Goal: Communication & Community: Ask a question

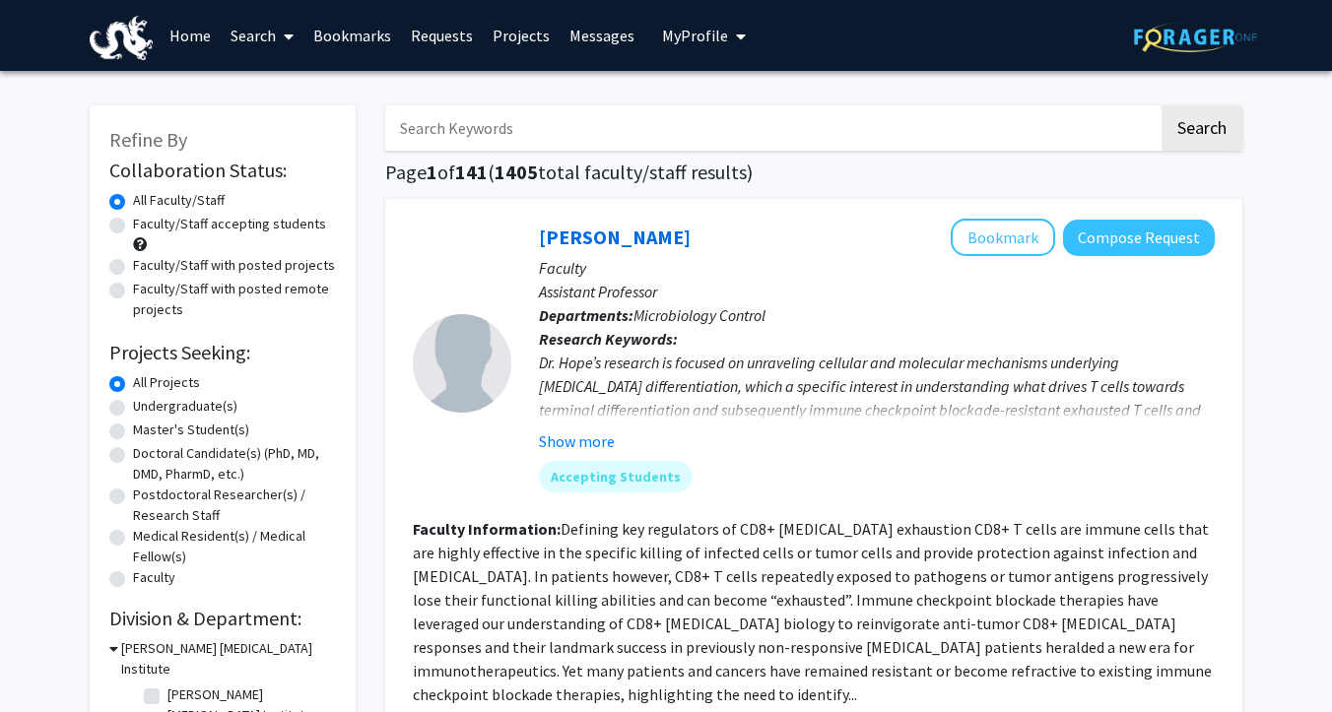
click at [133, 411] on label "Undergraduate(s)" at bounding box center [185, 406] width 104 height 21
click at [133, 409] on input "Undergraduate(s)" at bounding box center [139, 402] width 13 height 13
radio input "true"
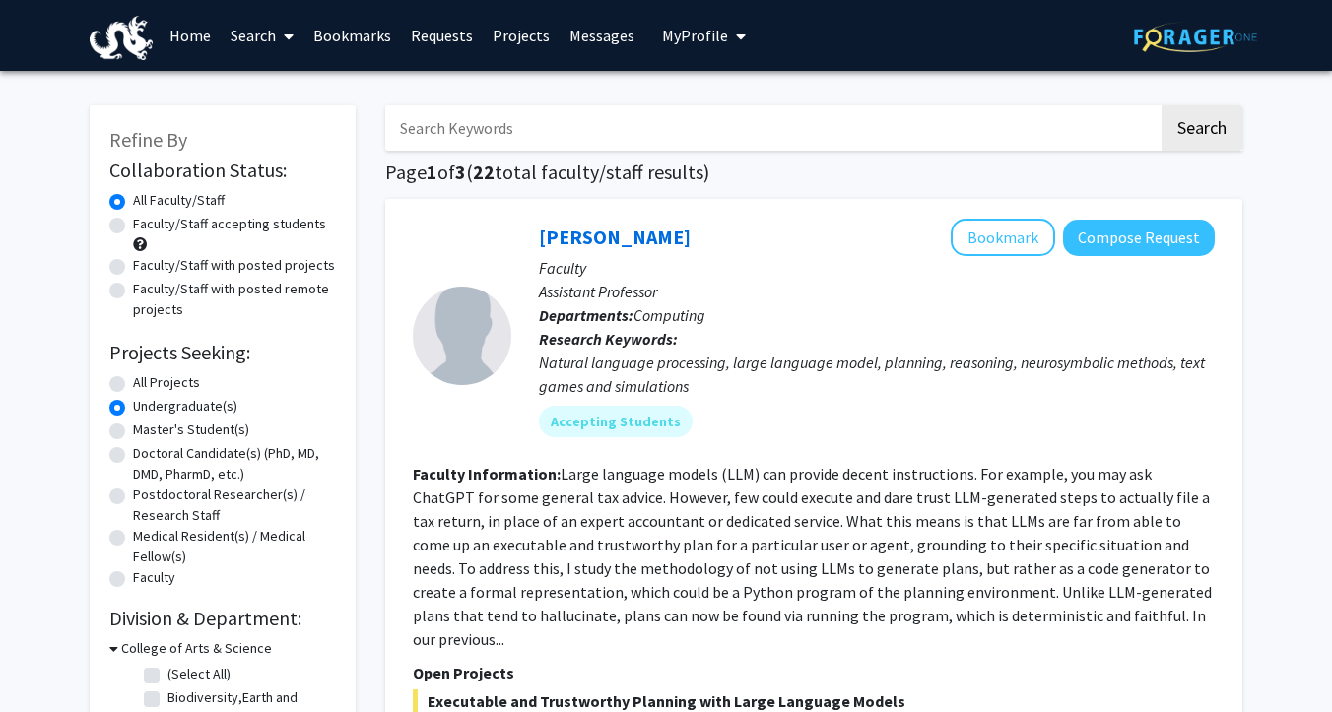
click at [133, 225] on label "Faculty/Staff accepting students" at bounding box center [229, 224] width 193 height 21
click at [133, 225] on input "Faculty/Staff accepting students" at bounding box center [139, 220] width 13 height 13
radio input "true"
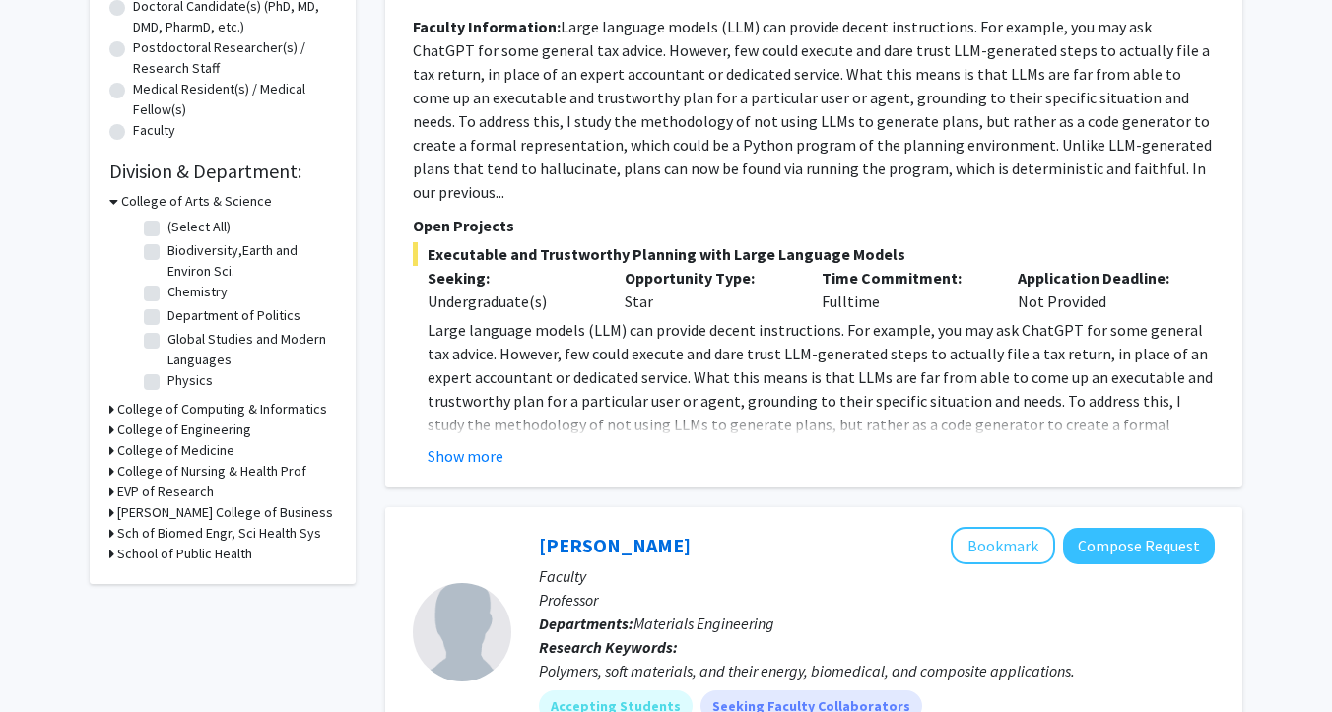
scroll to position [451, 0]
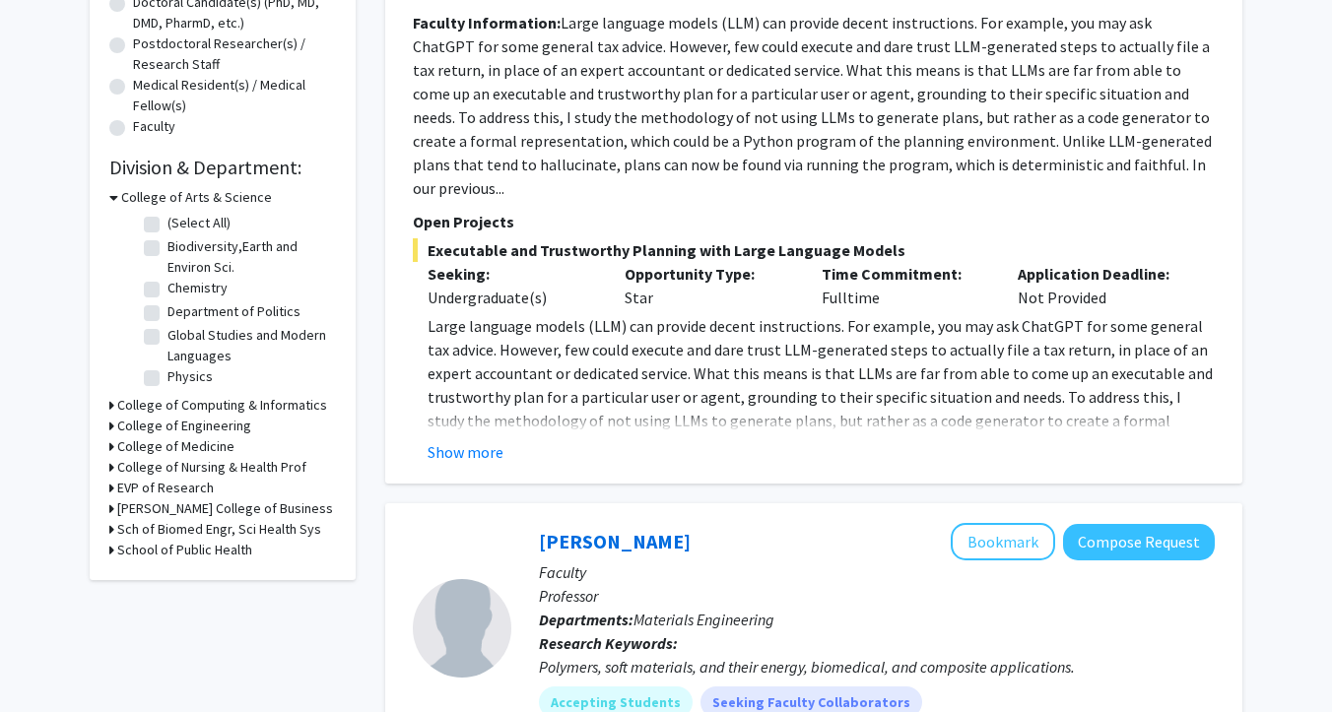
click at [112, 411] on icon at bounding box center [111, 405] width 5 height 21
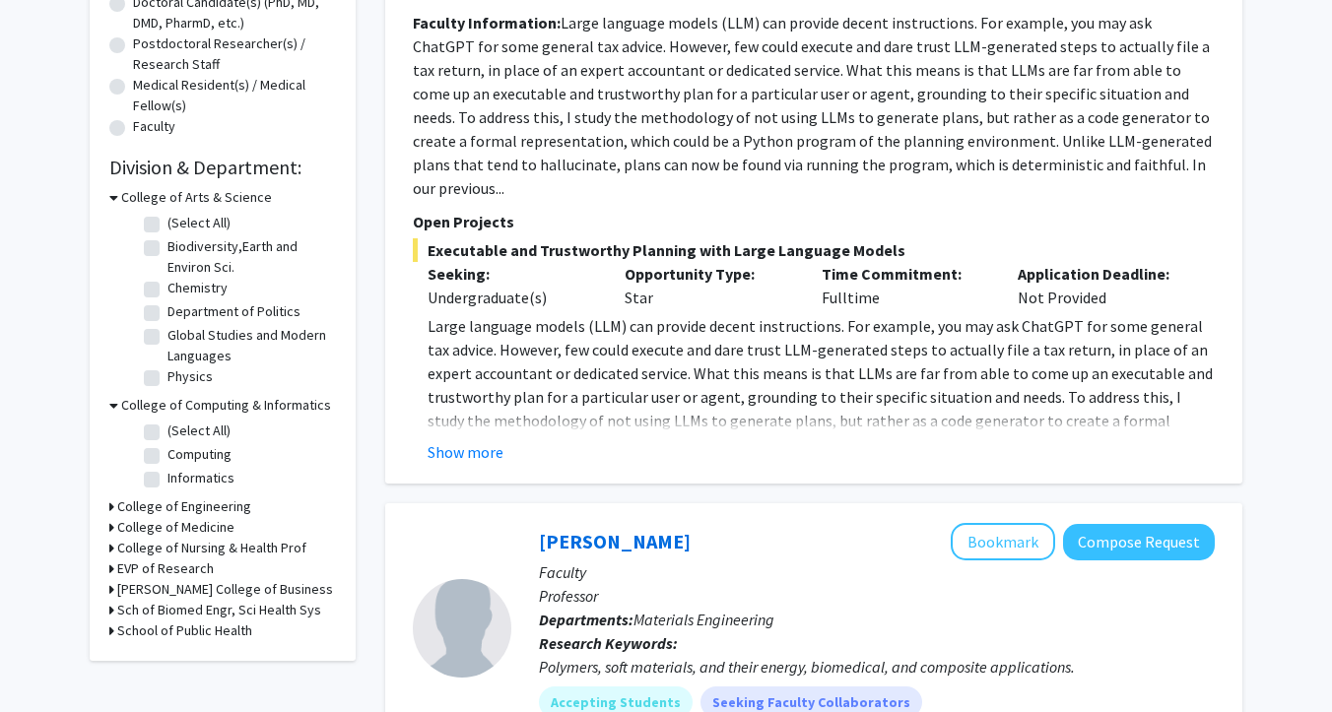
click at [167, 433] on label "(Select All)" at bounding box center [198, 431] width 63 height 21
click at [167, 433] on input "(Select All)" at bounding box center [173, 427] width 13 height 13
checkbox input "true"
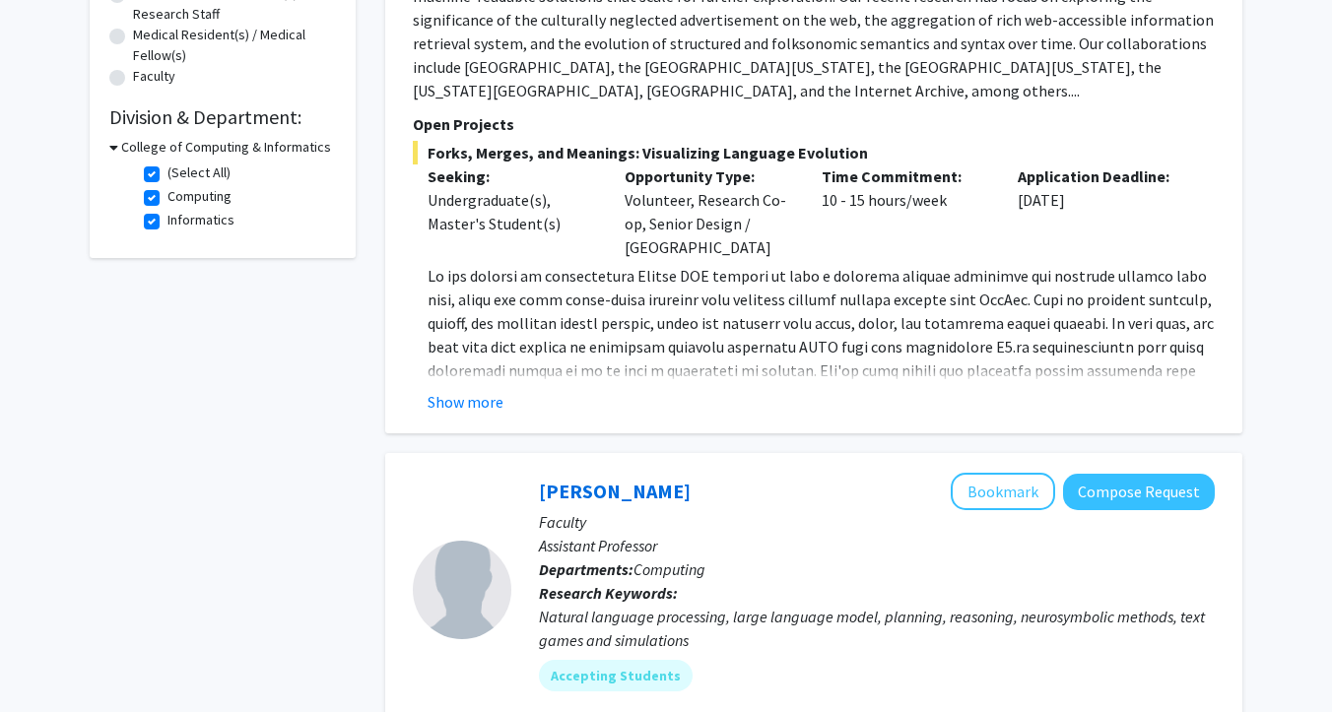
scroll to position [518, 0]
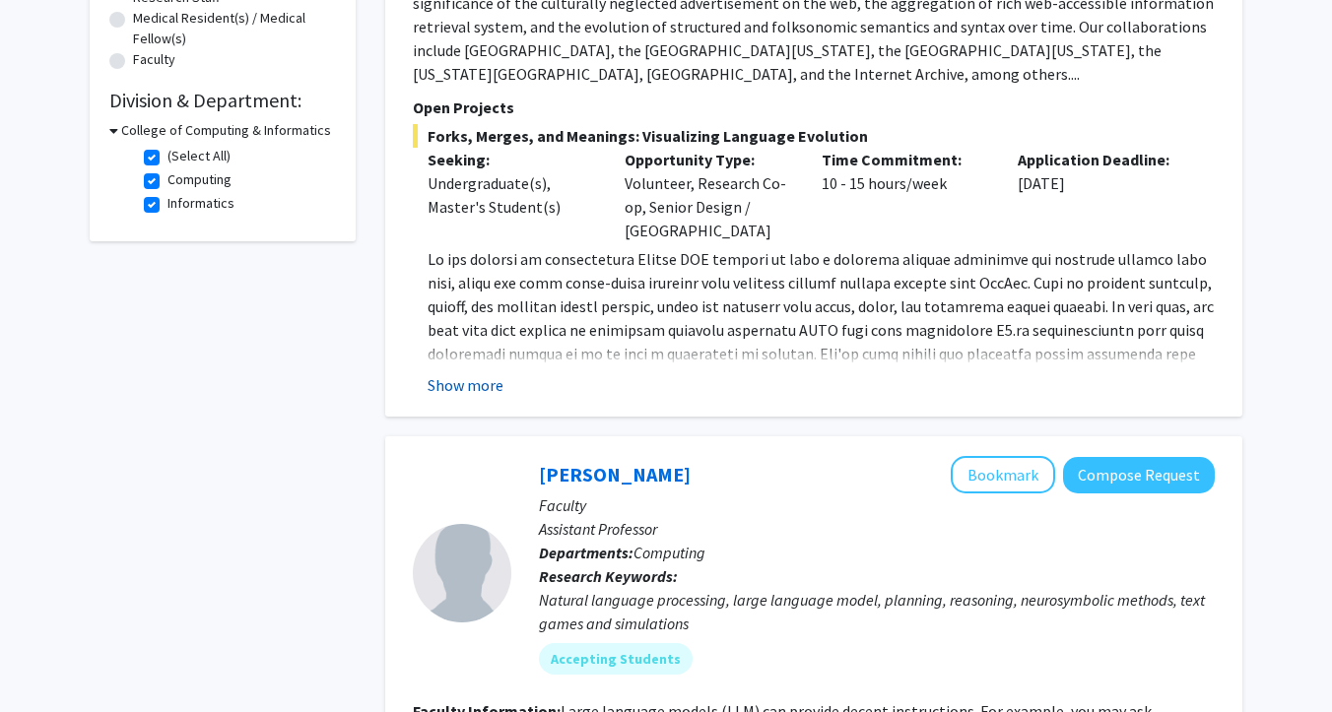
click at [461, 388] on button "Show more" at bounding box center [465, 385] width 76 height 24
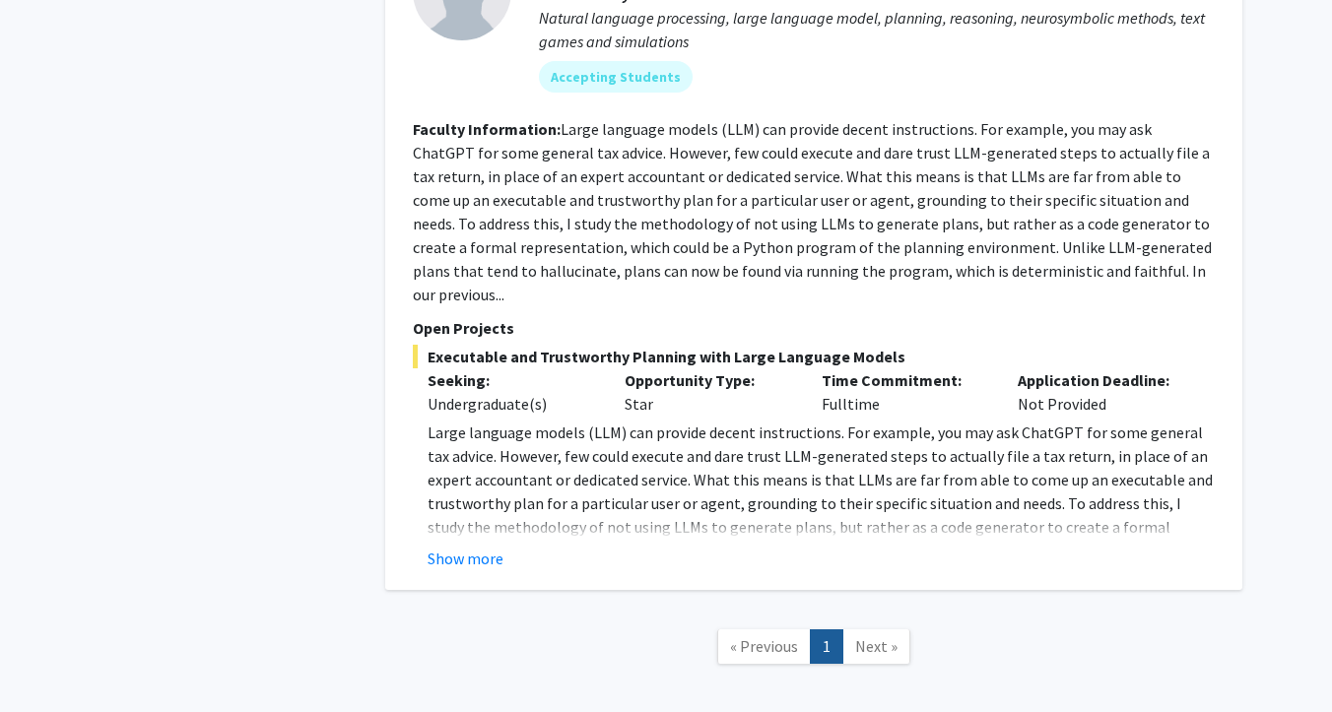
scroll to position [1270, 0]
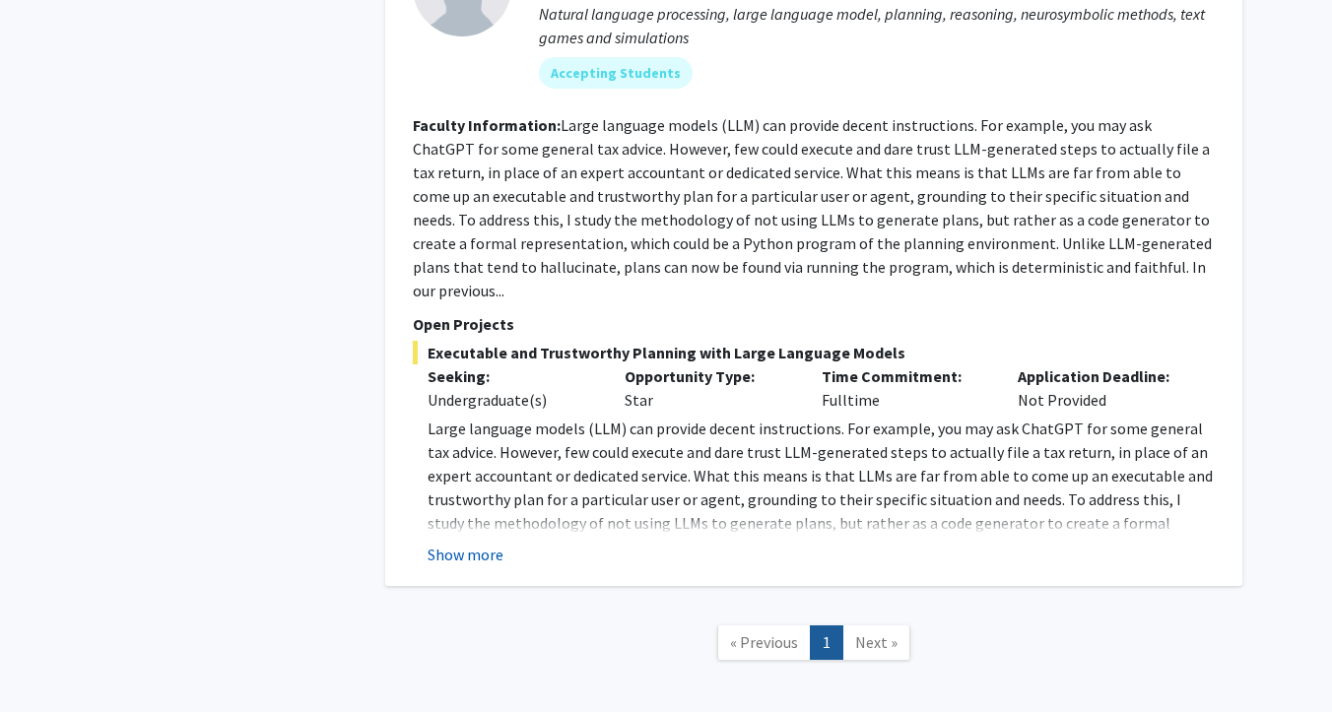
click at [439, 543] on button "Show more" at bounding box center [465, 555] width 76 height 24
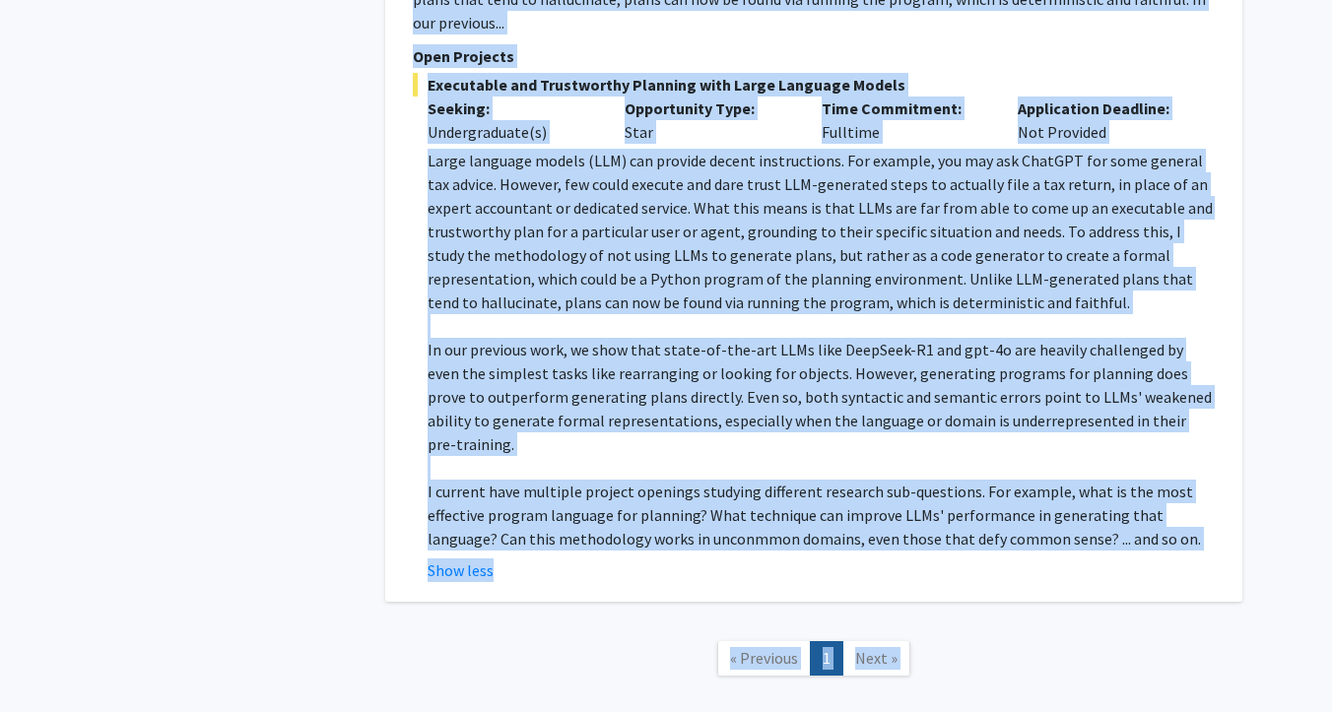
scroll to position [1540, 0]
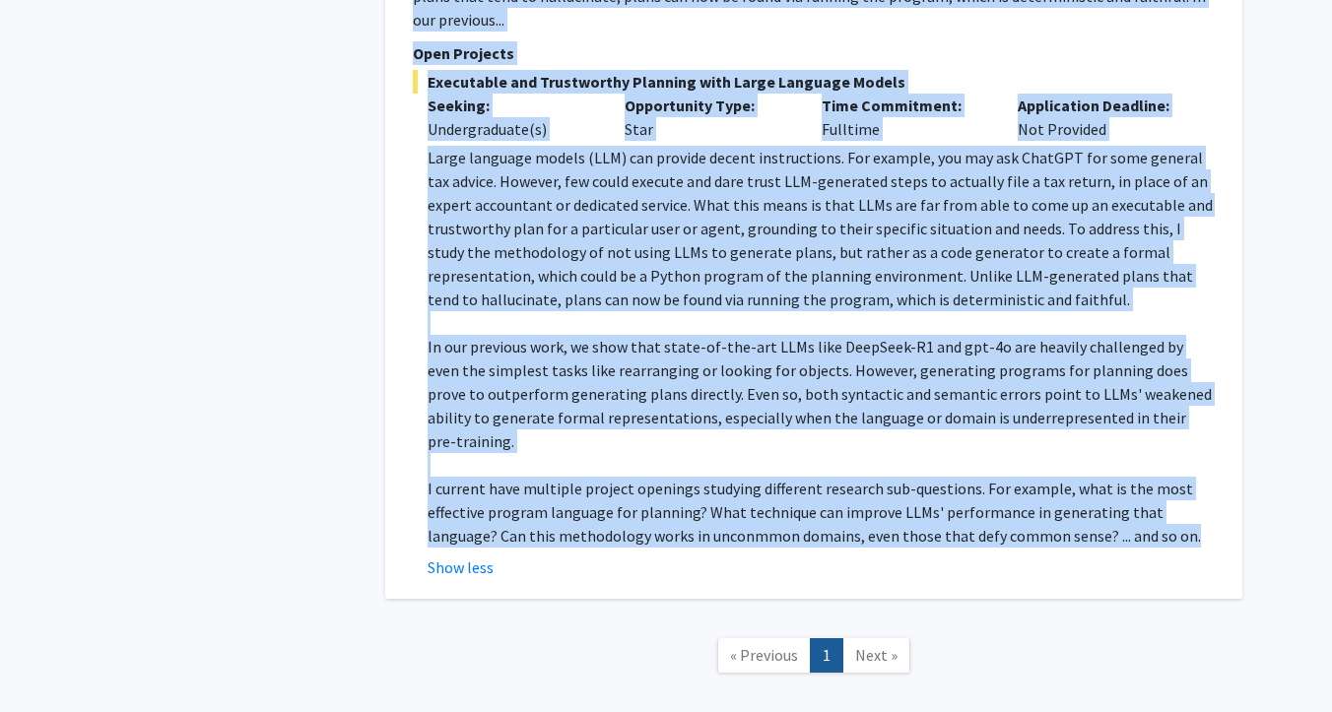
drag, startPoint x: 541, startPoint y: 128, endPoint x: 1132, endPoint y: 493, distance: 694.8
click at [1132, 493] on fg-search-faculty "[PERSON_NAME] Bookmark Compose Request Faculty Assistant Professor Departments:…" at bounding box center [814, 89] width 802 height 980
copy fg-search-faculty "Loremipsumd: Sitametco Adipisci Elitsedd: Eiusmod temporin utlaboreet, dolor ma…"
click at [1132, 493] on p "I current have multiple project openings studying different research sub-questi…" at bounding box center [820, 512] width 787 height 71
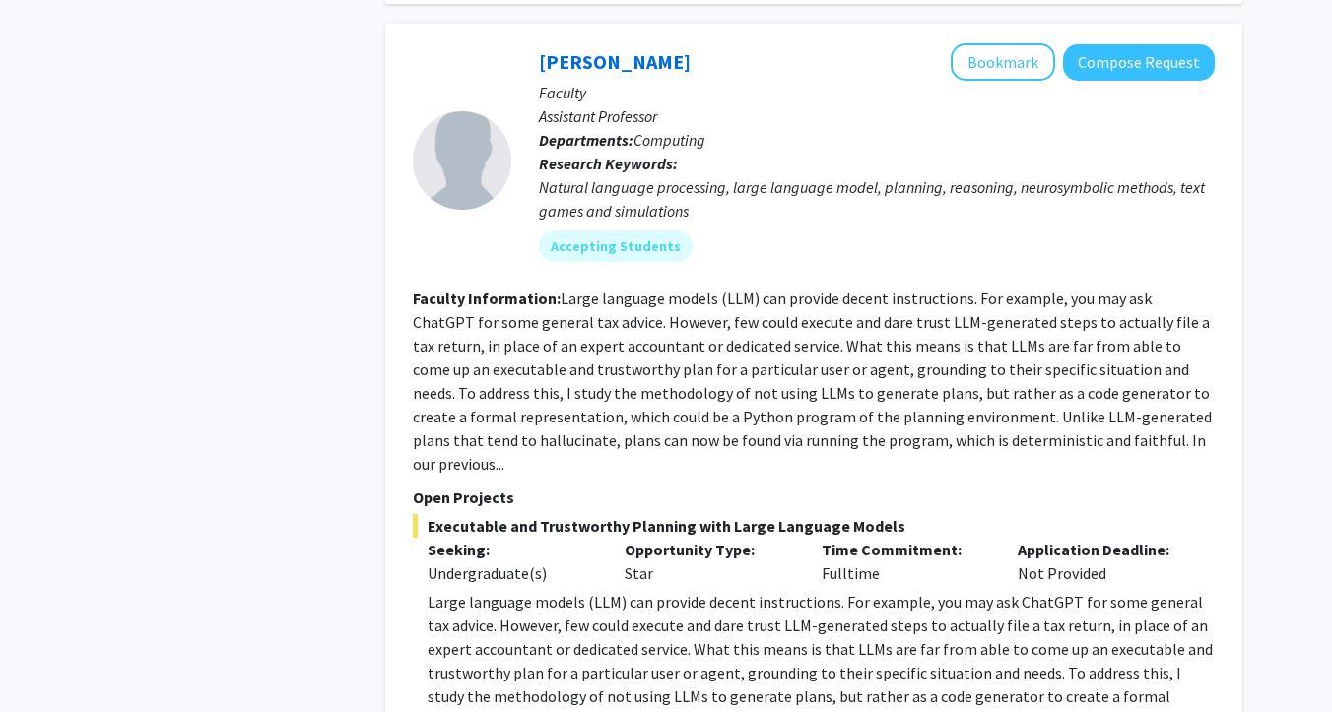
scroll to position [1059, 0]
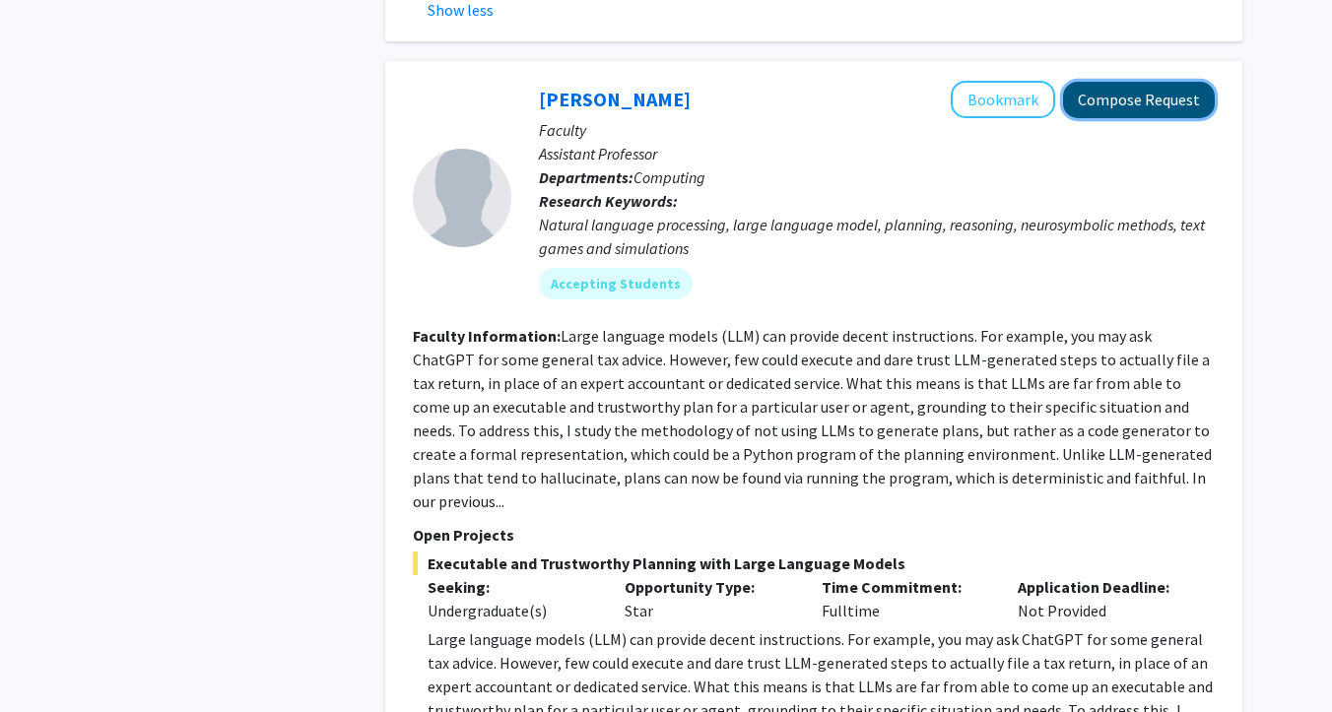
click at [1117, 104] on button "Compose Request" at bounding box center [1139, 100] width 152 height 36
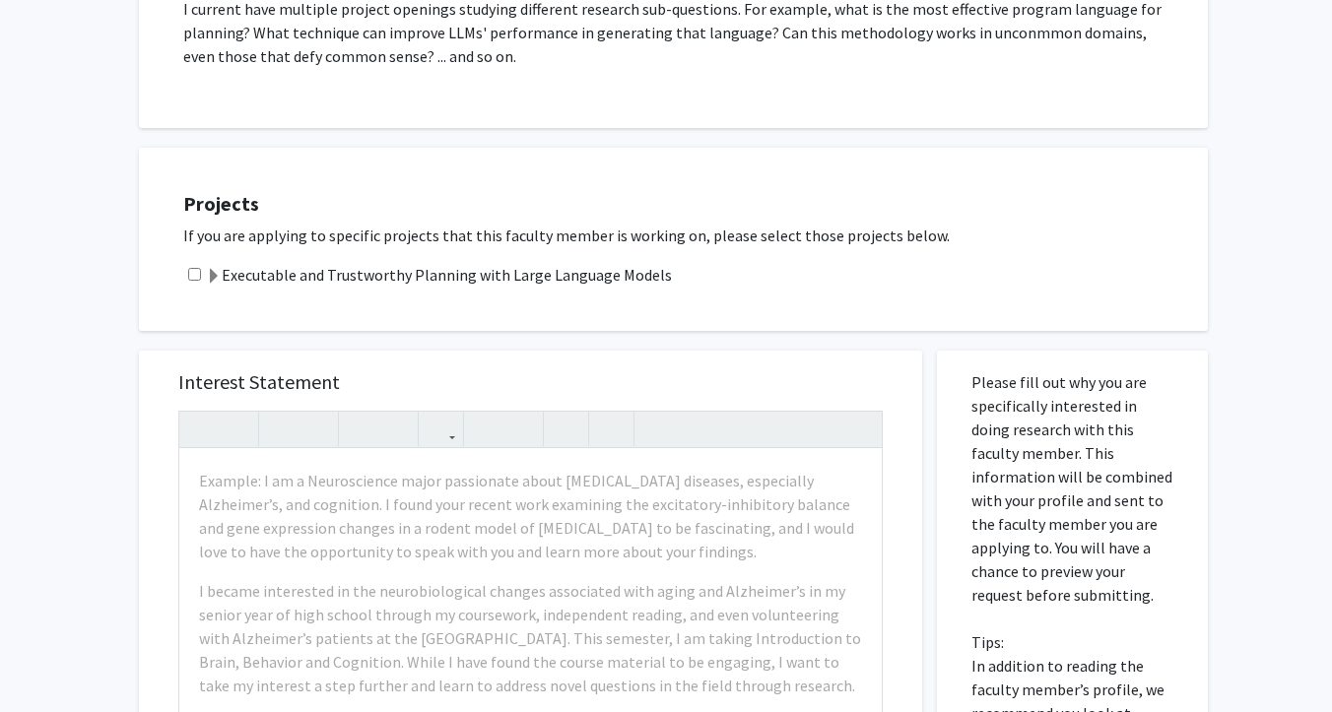
scroll to position [656, 0]
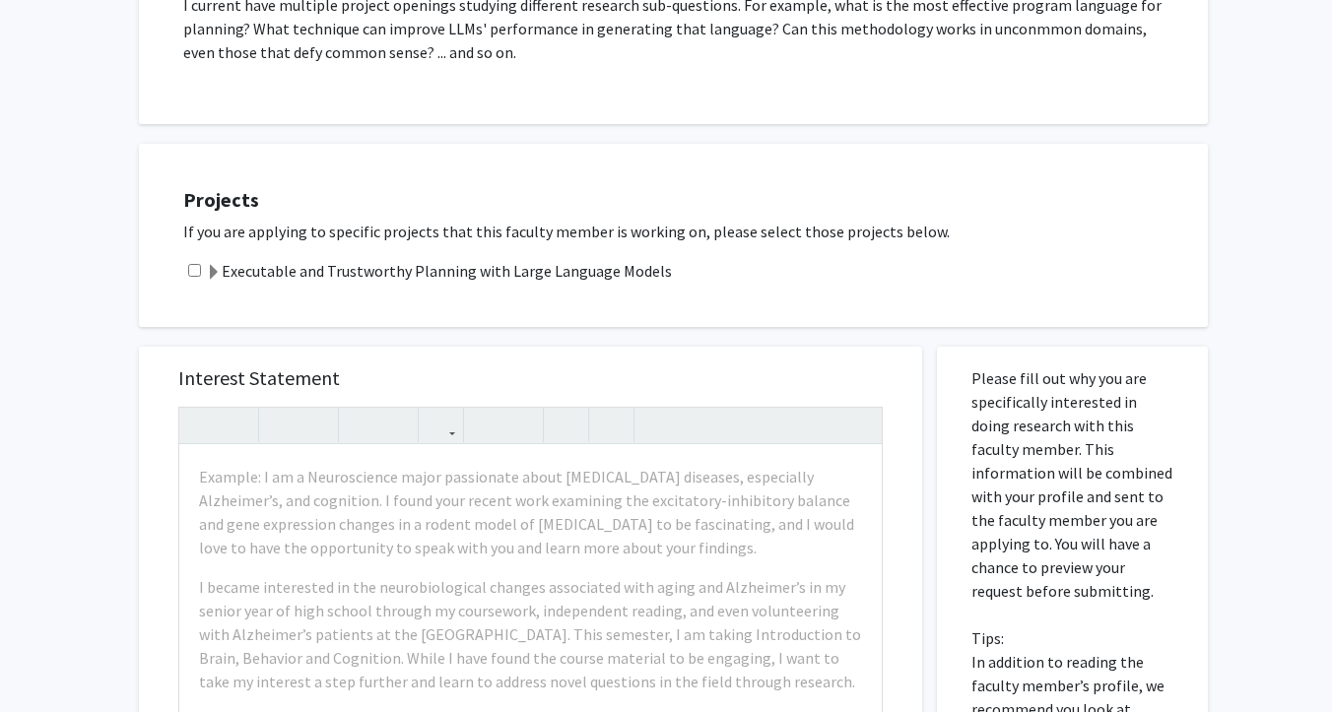
click at [209, 271] on span at bounding box center [214, 273] width 16 height 16
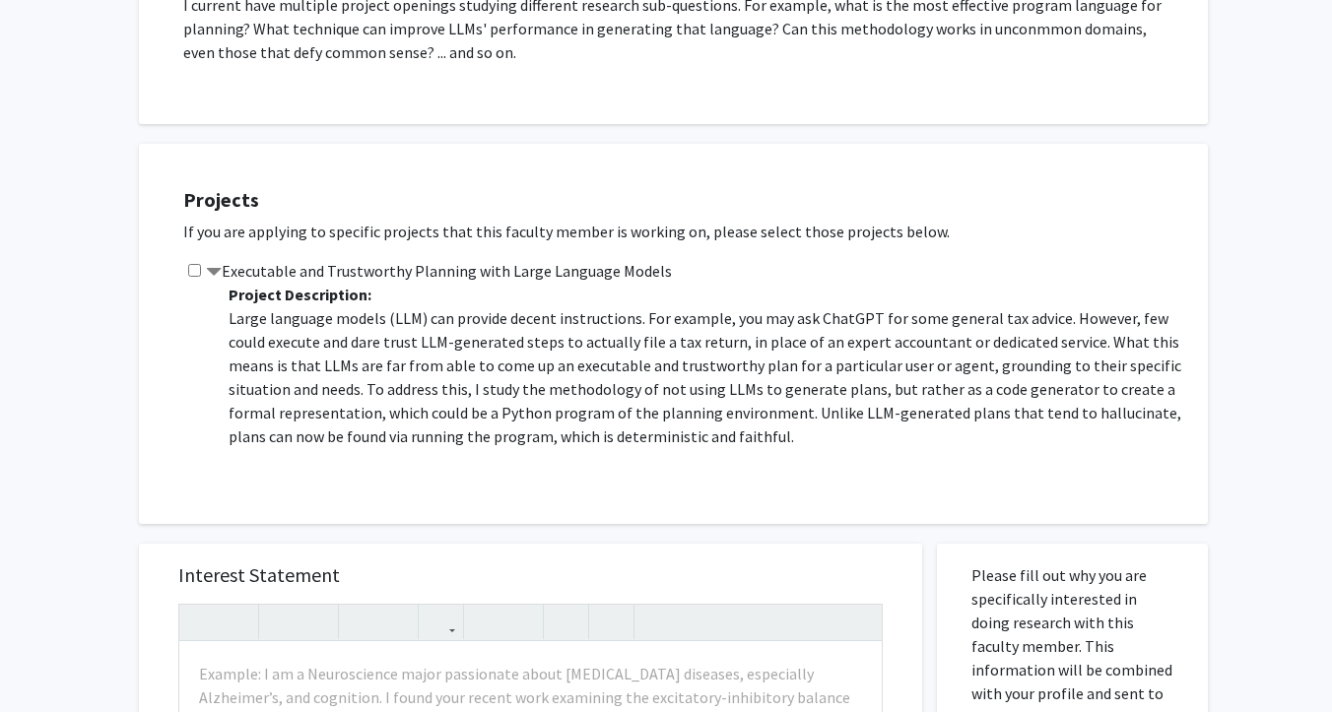
click at [212, 268] on span at bounding box center [214, 273] width 16 height 16
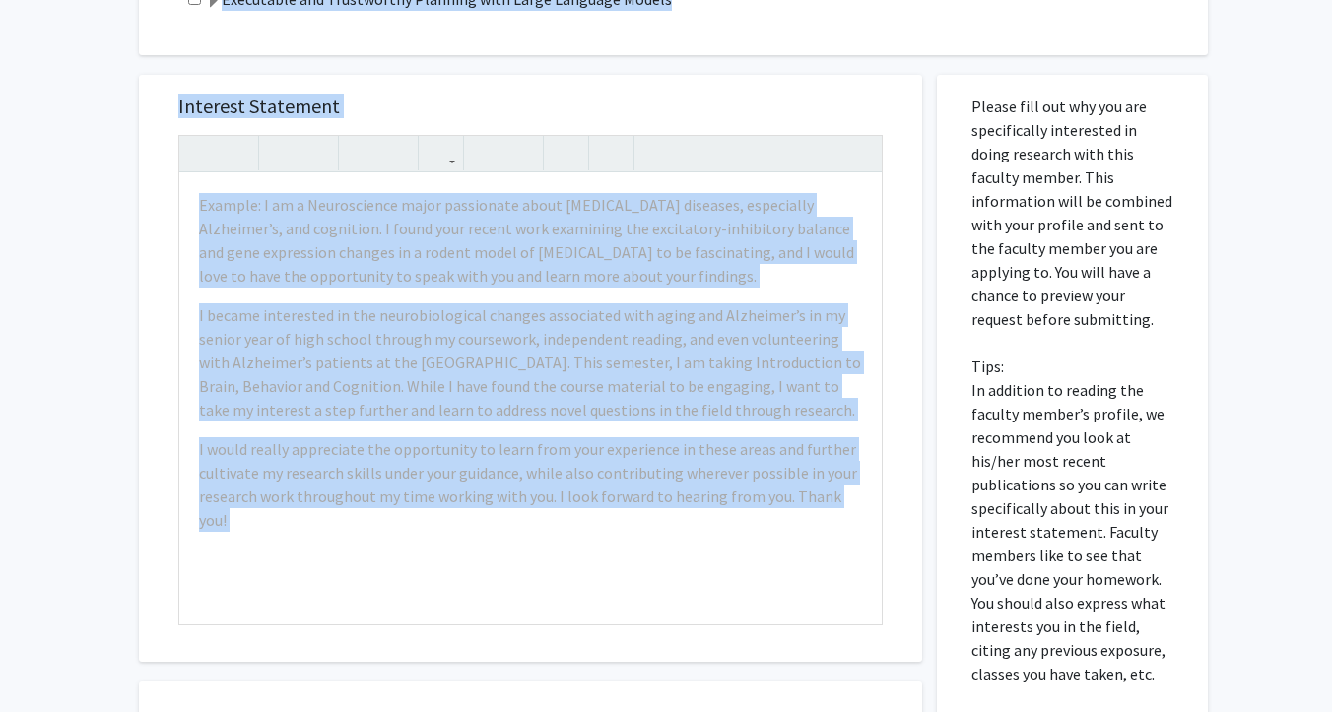
scroll to position [952, 0]
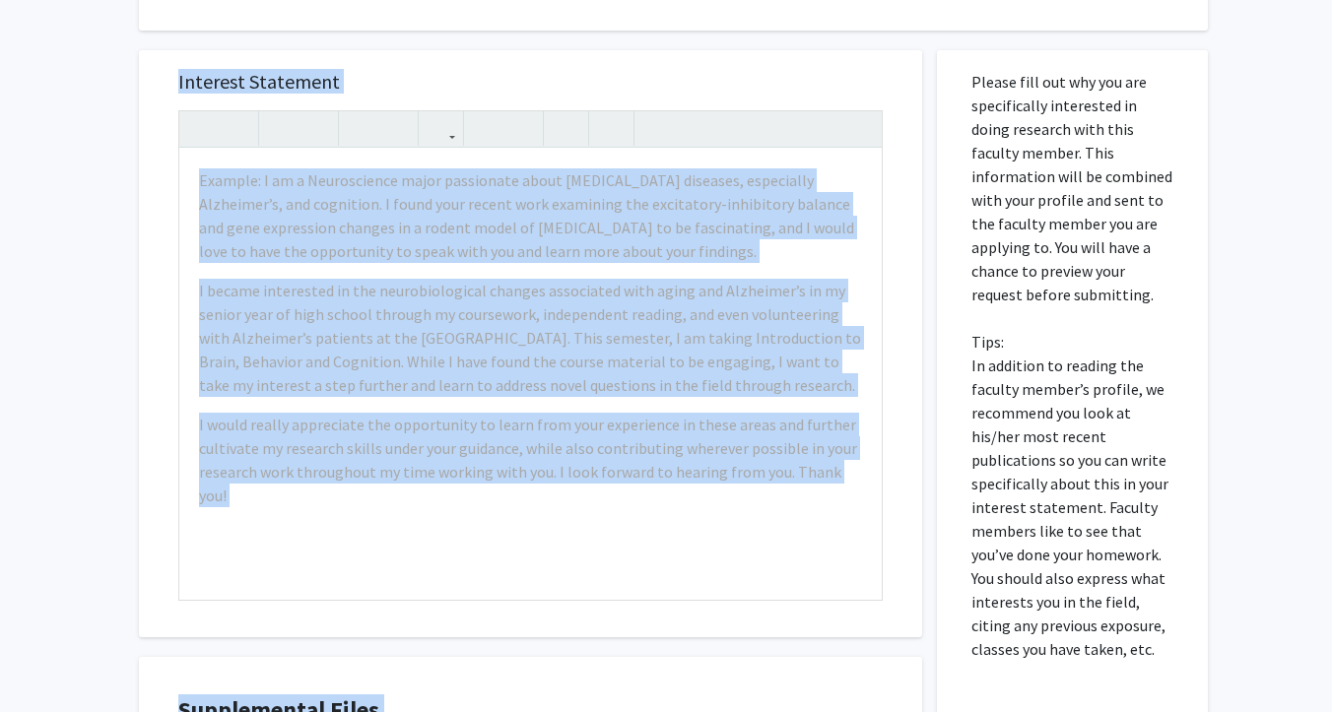
drag, startPoint x: 181, startPoint y: 377, endPoint x: 1107, endPoint y: 674, distance: 972.2
click at [1107, 674] on div "All Requests Request for [PERSON_NAME] Request for [PERSON_NAME] Departments: C…" at bounding box center [665, 27] width 1083 height 1788
copy div "Lo ips dol sitametc ad elitsedd eiusmodt inci utla etdolor magnaa en adminim ve…"
click at [1107, 674] on div "Please fill out why you are specifically interested in doing research with this…" at bounding box center [1071, 485] width 241 height 871
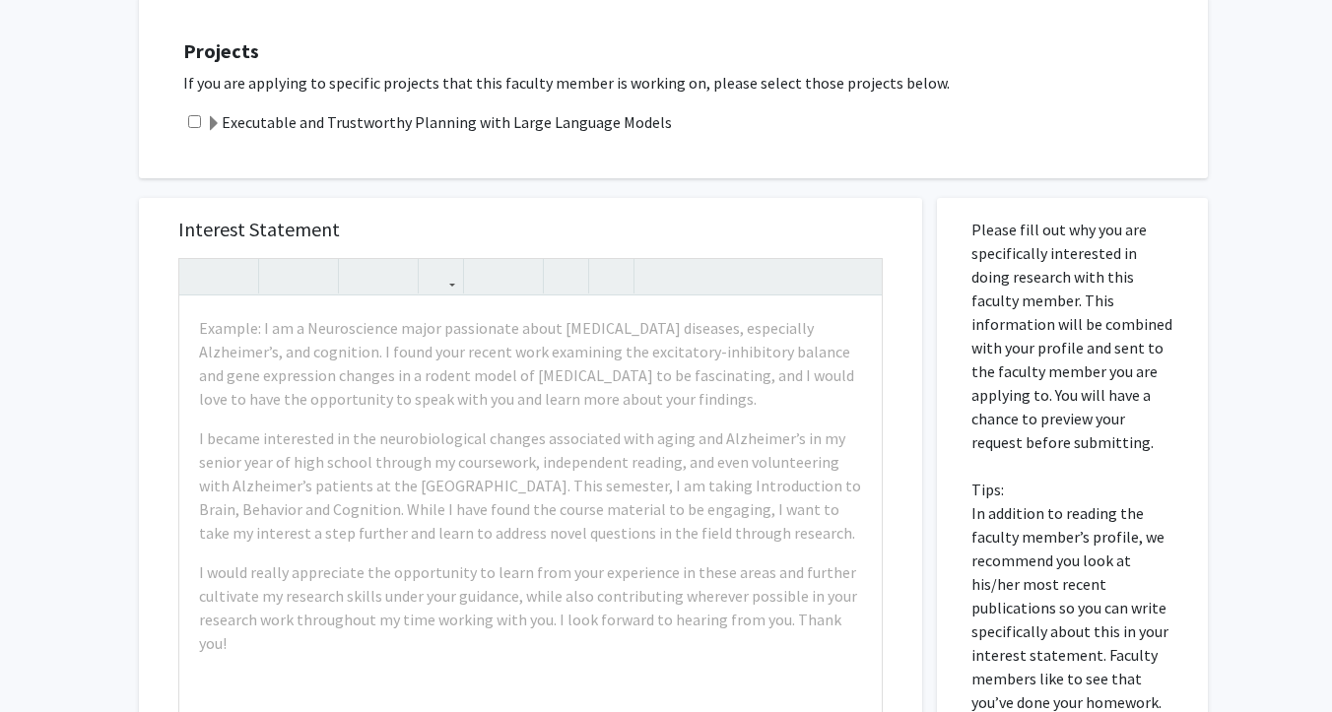
scroll to position [802, 0]
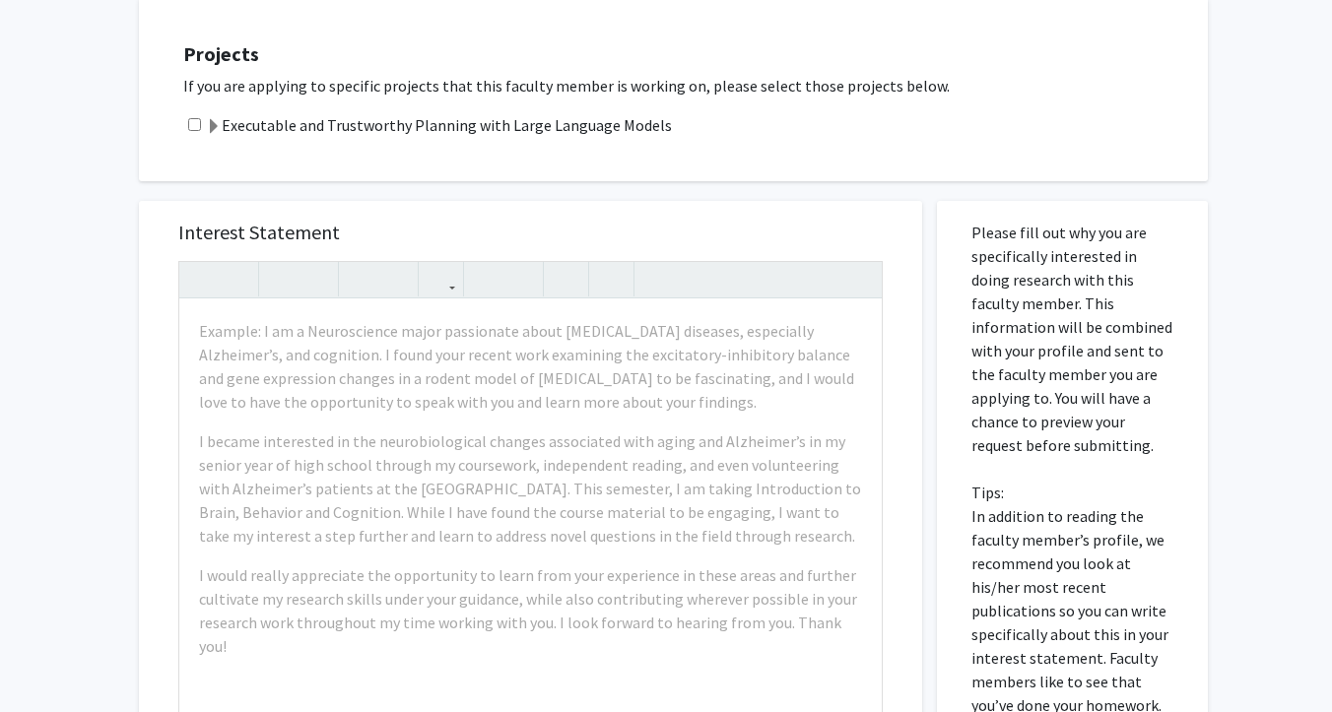
click at [192, 124] on input "checkbox" at bounding box center [194, 124] width 13 height 13
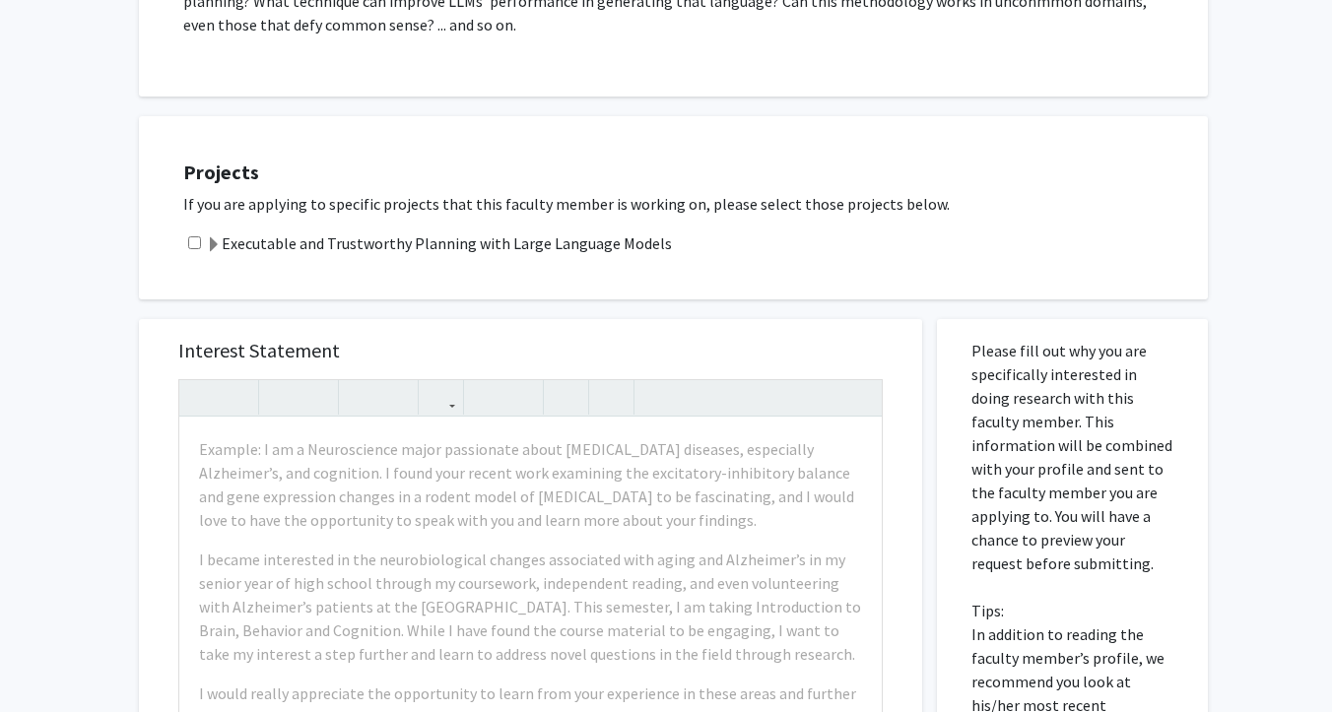
scroll to position [665, 0]
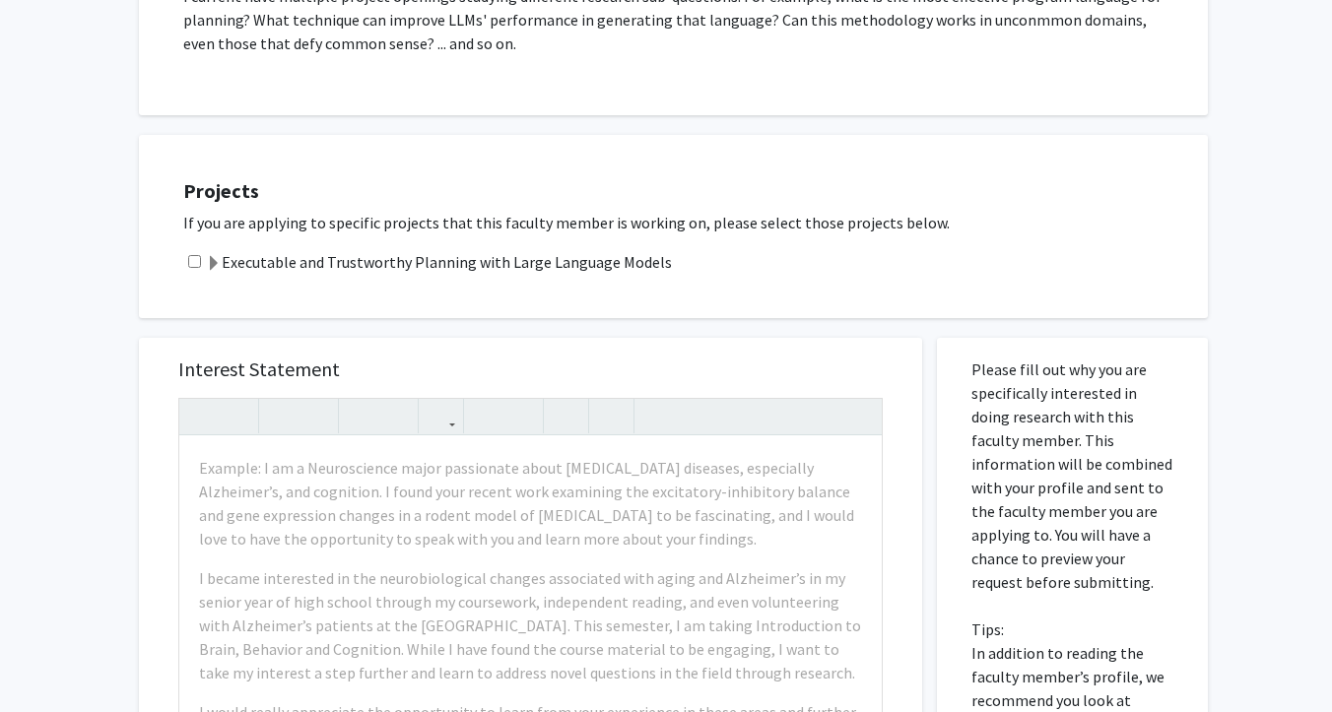
click at [194, 262] on input "checkbox" at bounding box center [194, 261] width 13 height 13
checkbox input "true"
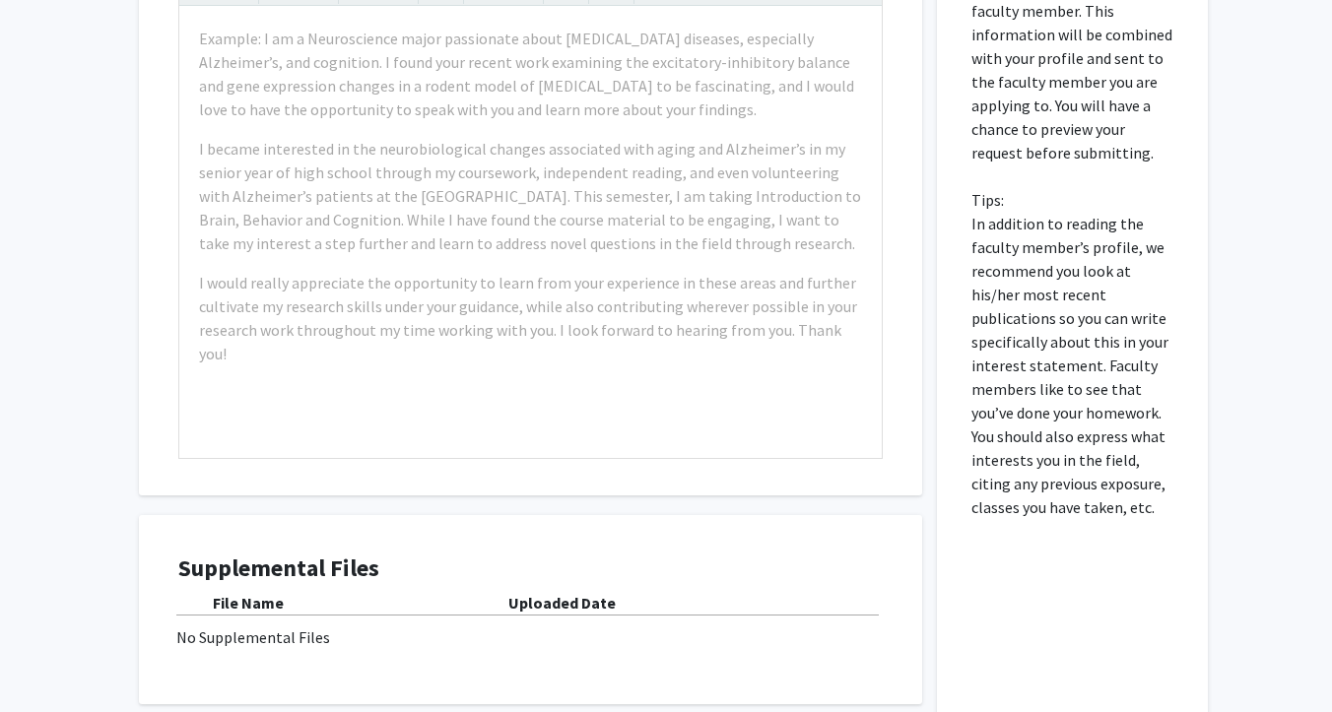
scroll to position [1132, 0]
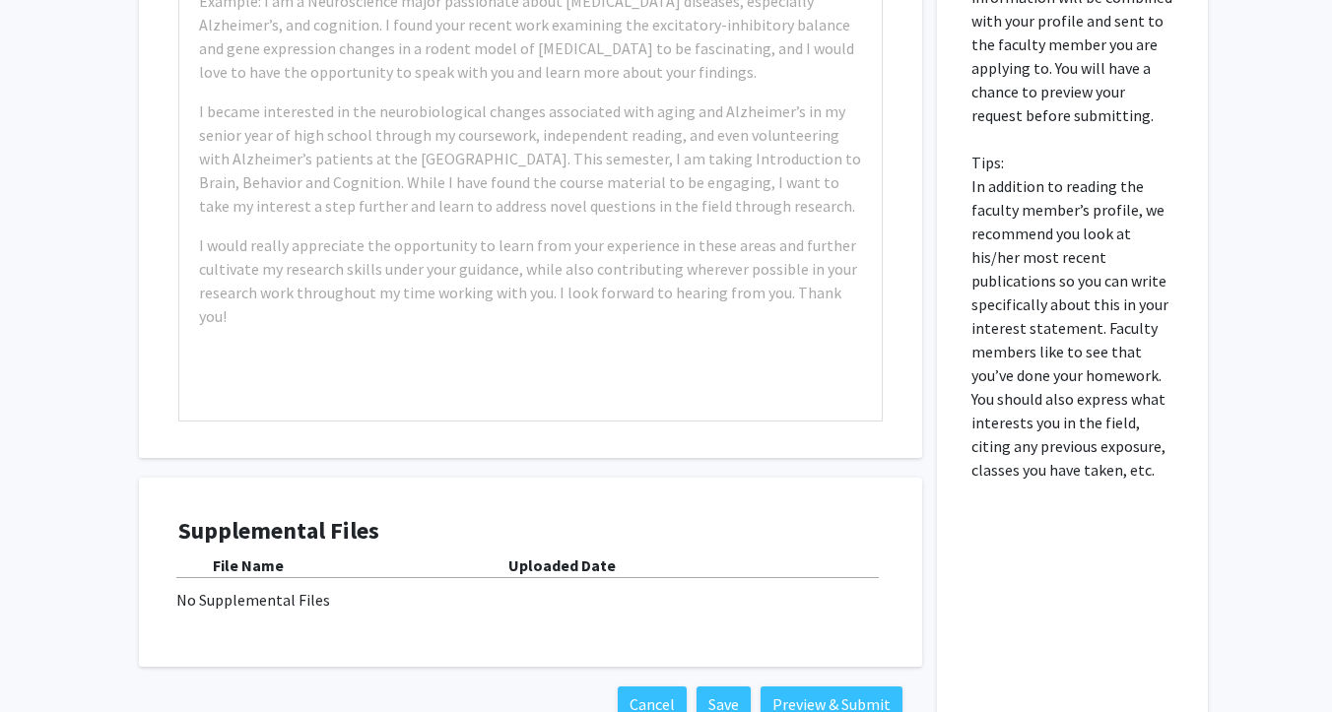
drag, startPoint x: 974, startPoint y: 212, endPoint x: 1147, endPoint y: 514, distance: 348.1
click at [1147, 514] on div "Please fill out why you are specifically interested in doing research with this…" at bounding box center [1071, 306] width 241 height 871
copy p
click at [1147, 514] on div "Please fill out why you are specifically interested in doing research with this…" at bounding box center [1071, 306] width 241 height 871
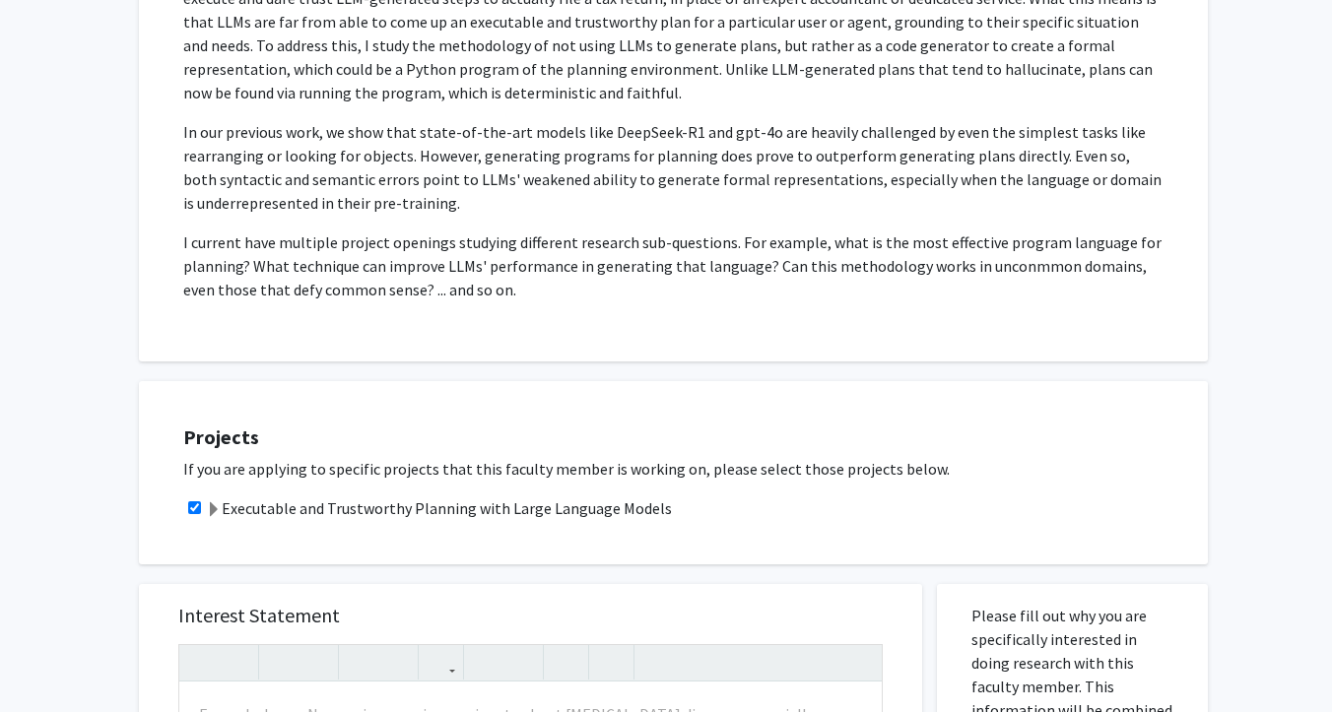
scroll to position [0, 0]
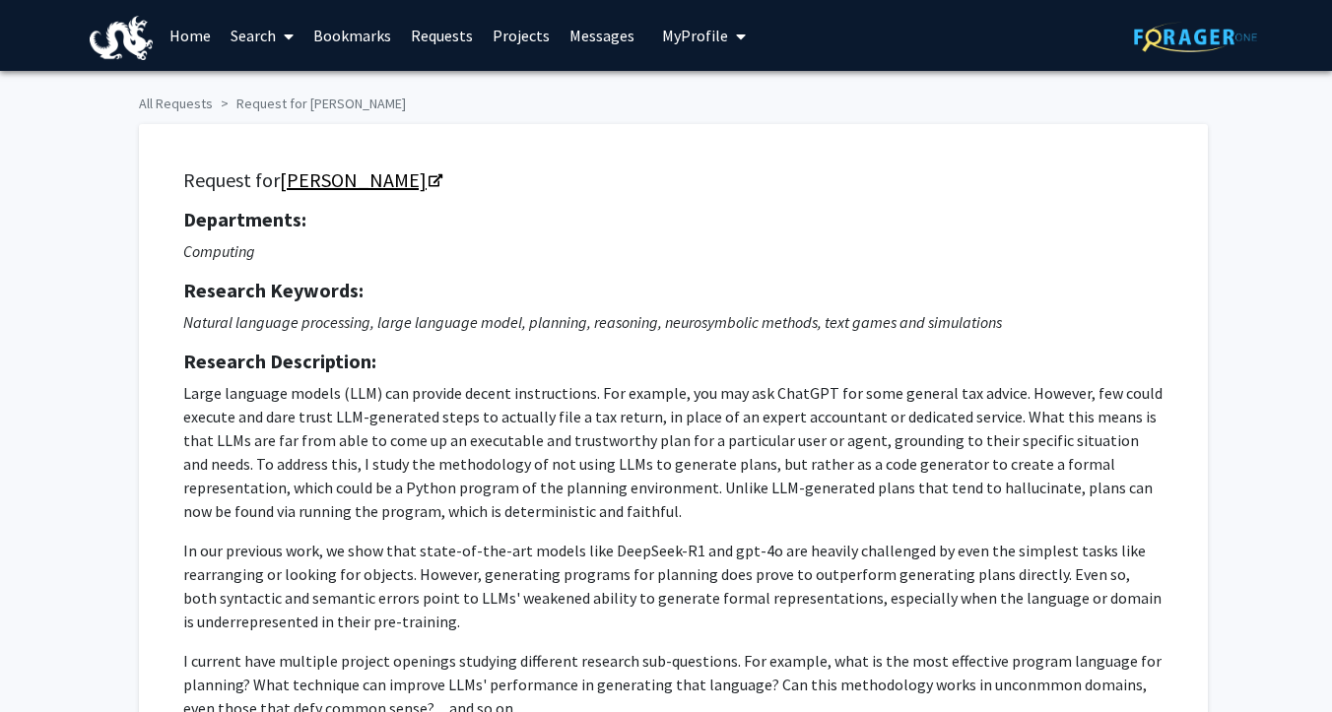
click at [428, 180] on icon "Opens in a new tab" at bounding box center [435, 181] width 14 height 13
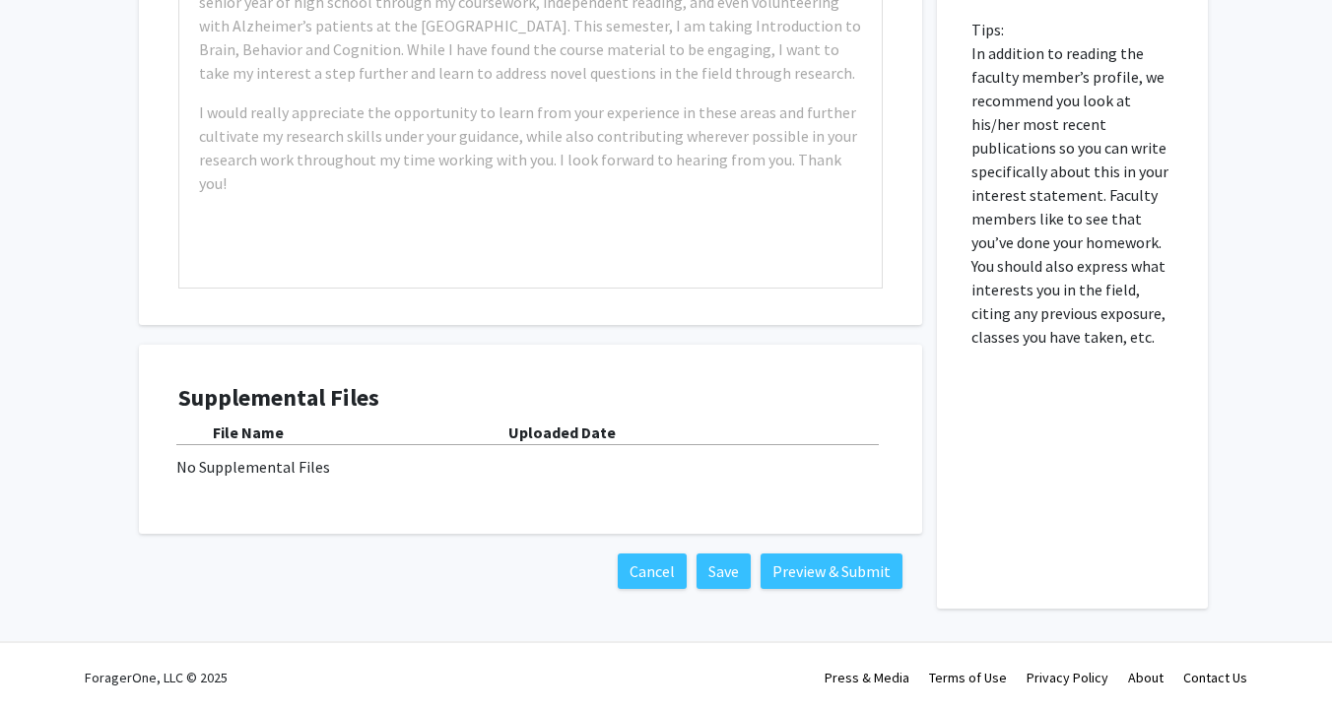
scroll to position [933, 0]
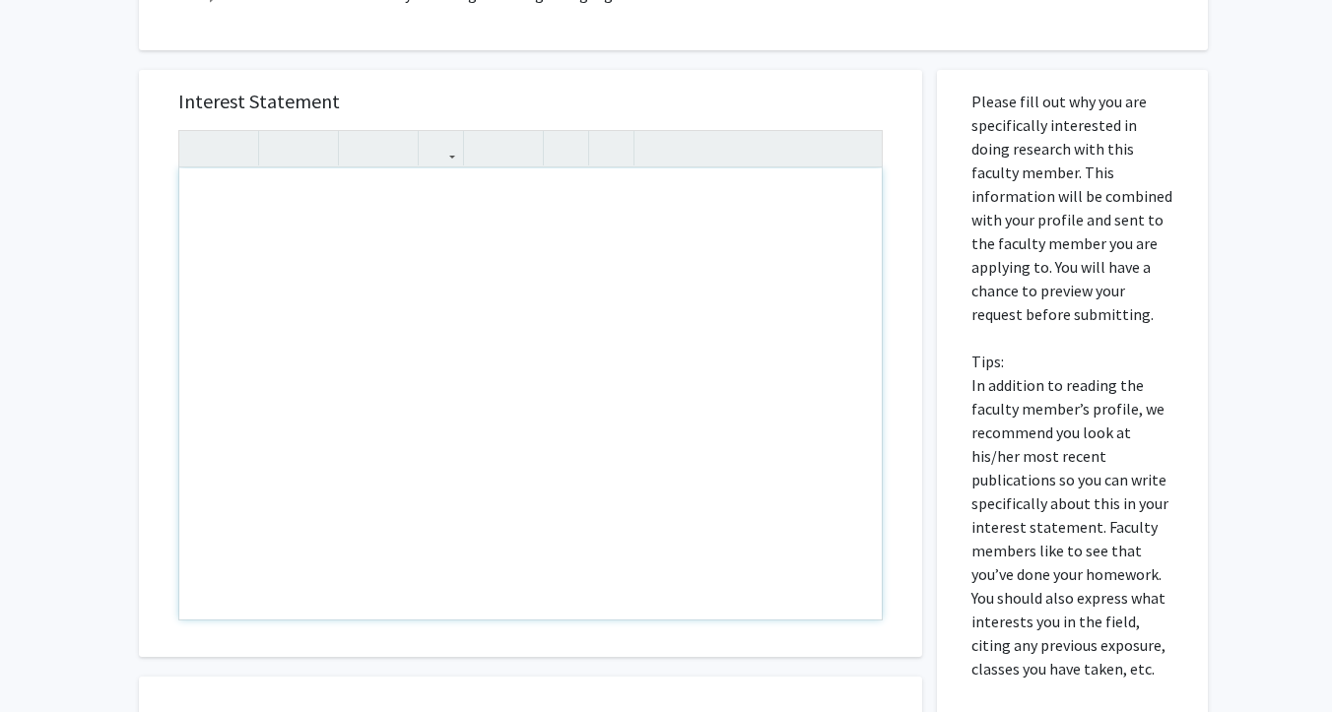
click at [229, 209] on div "Note to users with screen readers: Please press Alt+0 or Option+0 to deactivate…" at bounding box center [530, 393] width 702 height 451
type textarea "I am interested in&nbsp;"
drag, startPoint x: 328, startPoint y: 201, endPoint x: 9, endPoint y: 179, distance: 319.9
click at [9, 179] on div "All Requests Request for [PERSON_NAME] Request for [PERSON_NAME] Departments: C…" at bounding box center [666, 61] width 1332 height 1847
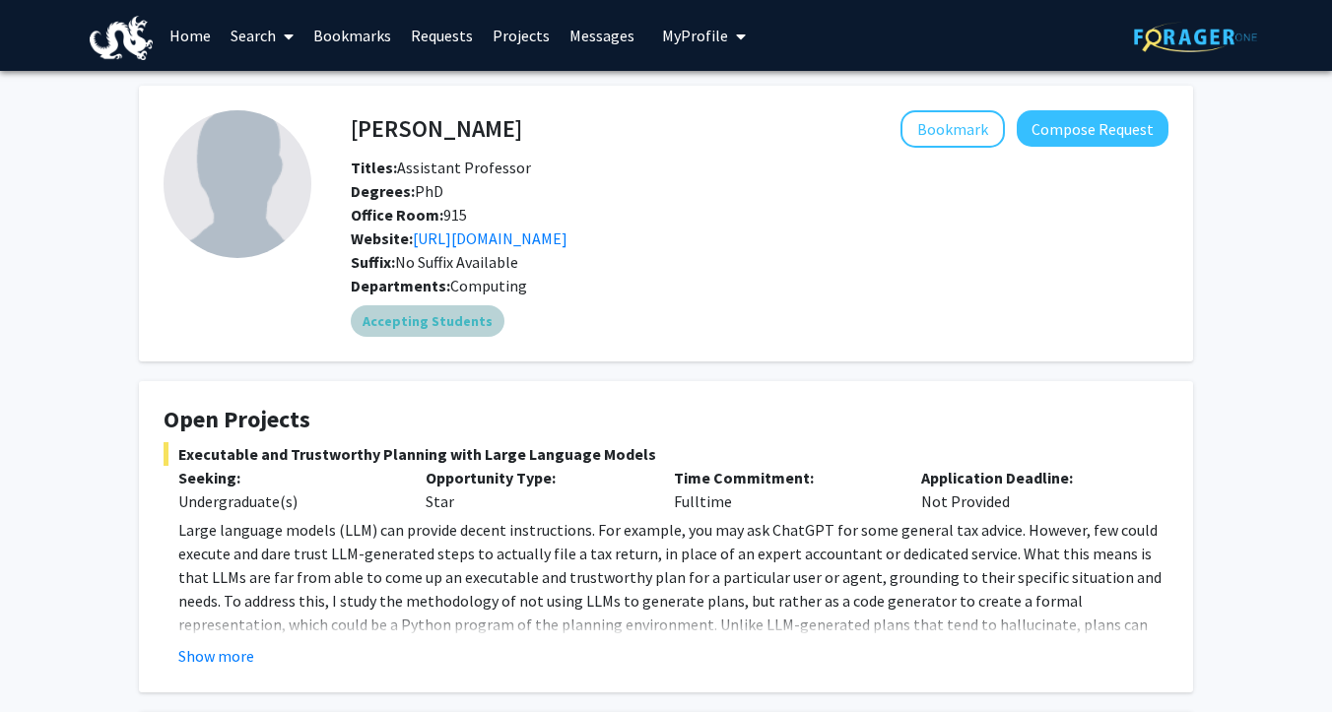
click at [703, 336] on div "Accepting Students" at bounding box center [759, 320] width 825 height 39
click at [672, 405] on fg-card "Open Projects Executable and Trustworthy Planning with Large Language Models Se…" at bounding box center [666, 536] width 1054 height 311
